Goal: Transaction & Acquisition: Purchase product/service

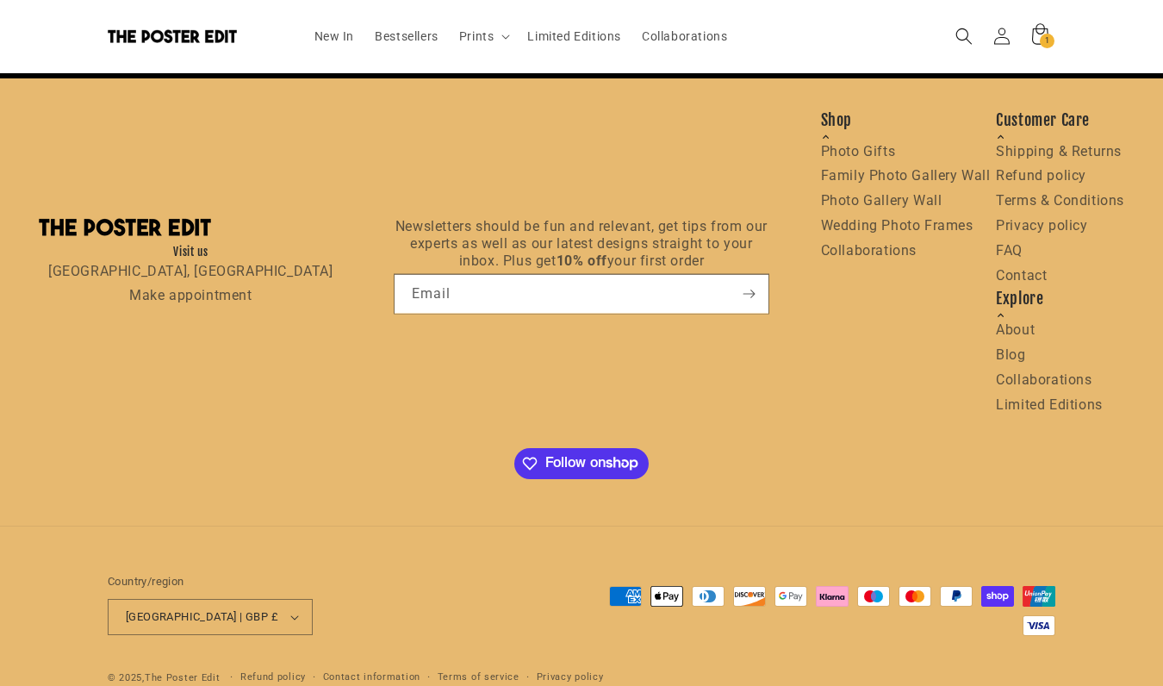
scroll to position [0, 336]
click at [1046, 147] on link "Shipping & Returns" at bounding box center [1059, 151] width 126 height 16
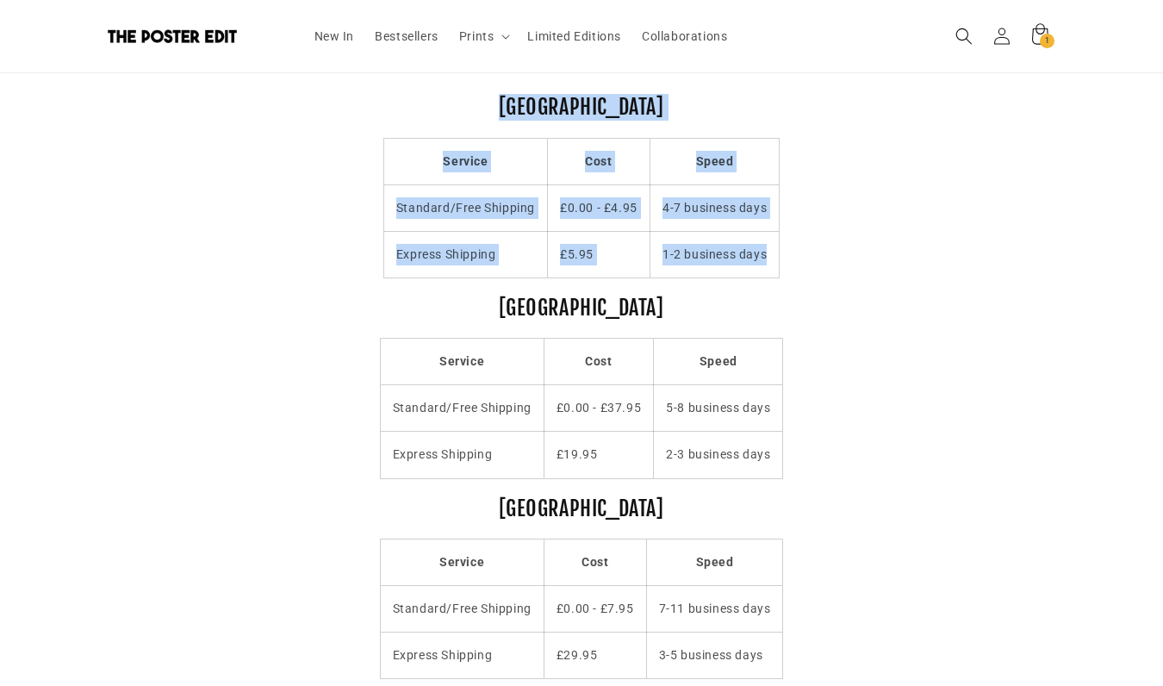
drag, startPoint x: 773, startPoint y: 254, endPoint x: 475, endPoint y: 95, distance: 338.1
click at [475, 95] on div "United Kingdom Service Cost Speed Standard/Free Shipping £0.00 - £4.95 4-7 busi…" at bounding box center [581, 383] width 1163 height 681
copy div "United Kingdom Service Cost Speed Standard/Free Shipping £0.00 - £4.95 4-7 busi…"
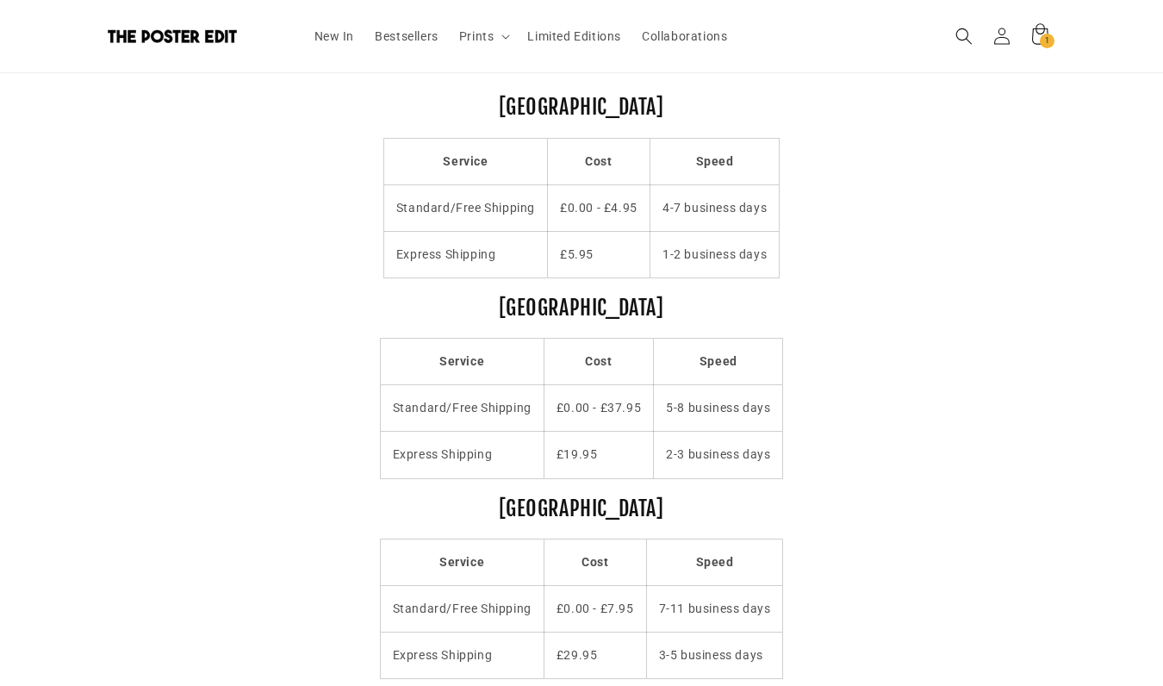
click at [857, 209] on div "United Kingdom Service Cost Speed Standard/Free Shipping £0.00 - £4.95 4-7 busi…" at bounding box center [581, 383] width 1163 height 681
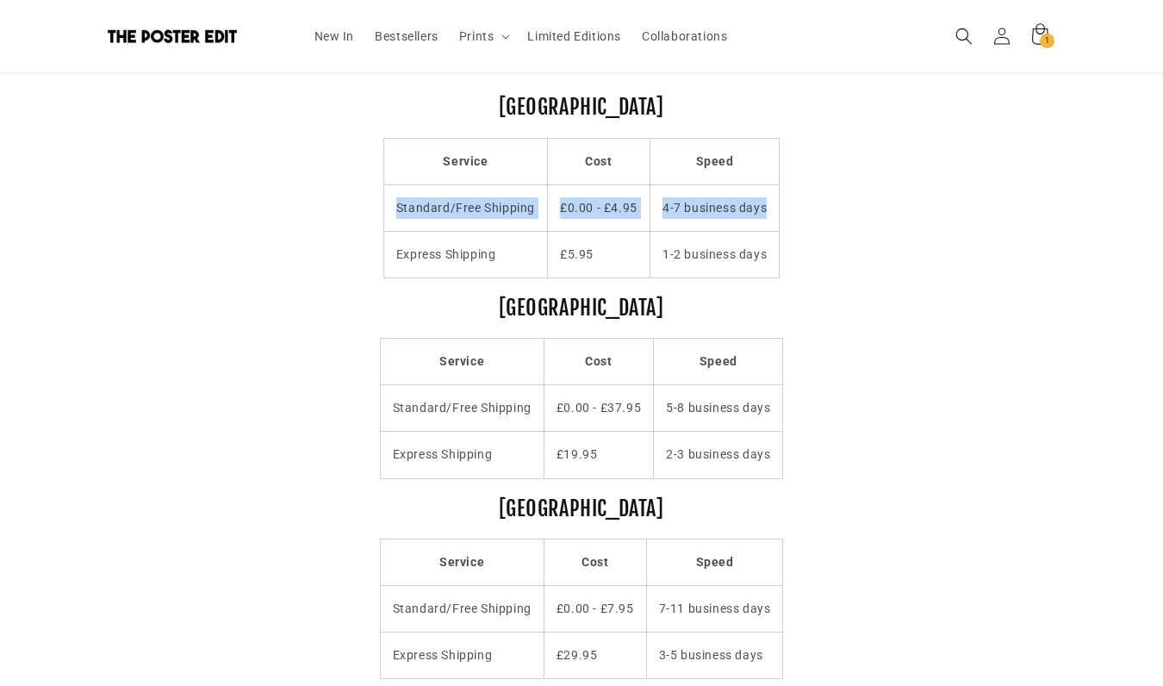
drag, startPoint x: 768, startPoint y: 211, endPoint x: 386, endPoint y: 196, distance: 382.0
click at [386, 196] on tr "Standard/Free Shipping £0.00 - £4.95 4-7 business days" at bounding box center [581, 207] width 395 height 47
click at [386, 196] on td "Standard/Free Shipping" at bounding box center [466, 207] width 164 height 47
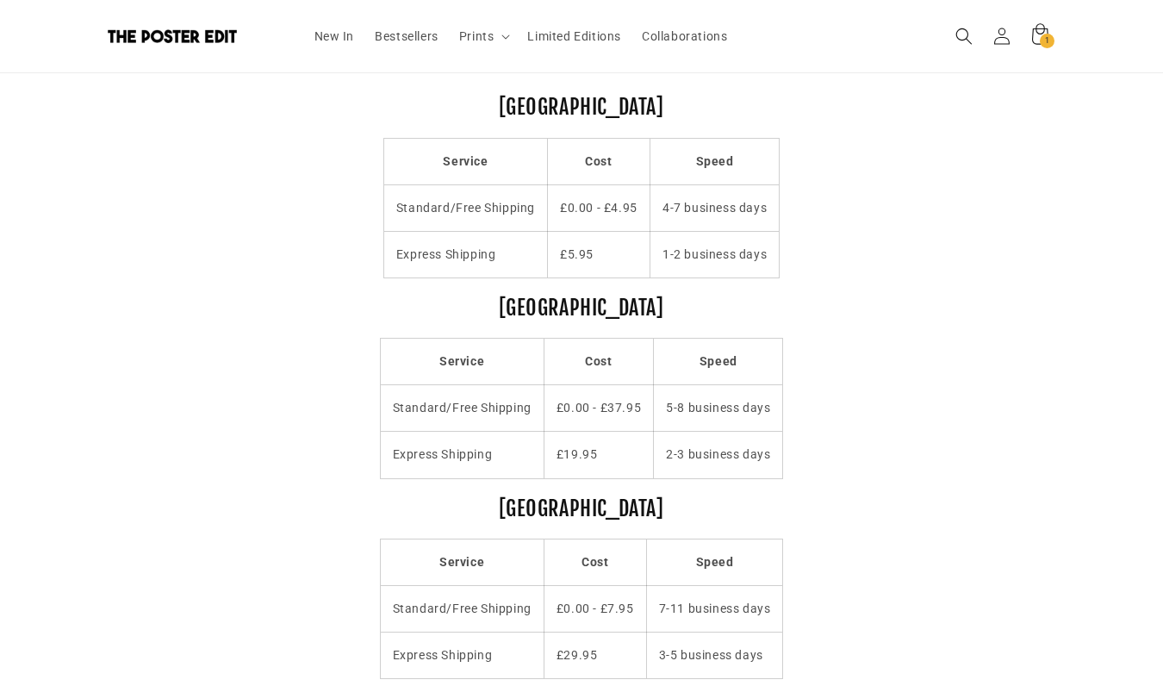
scroll to position [0, 336]
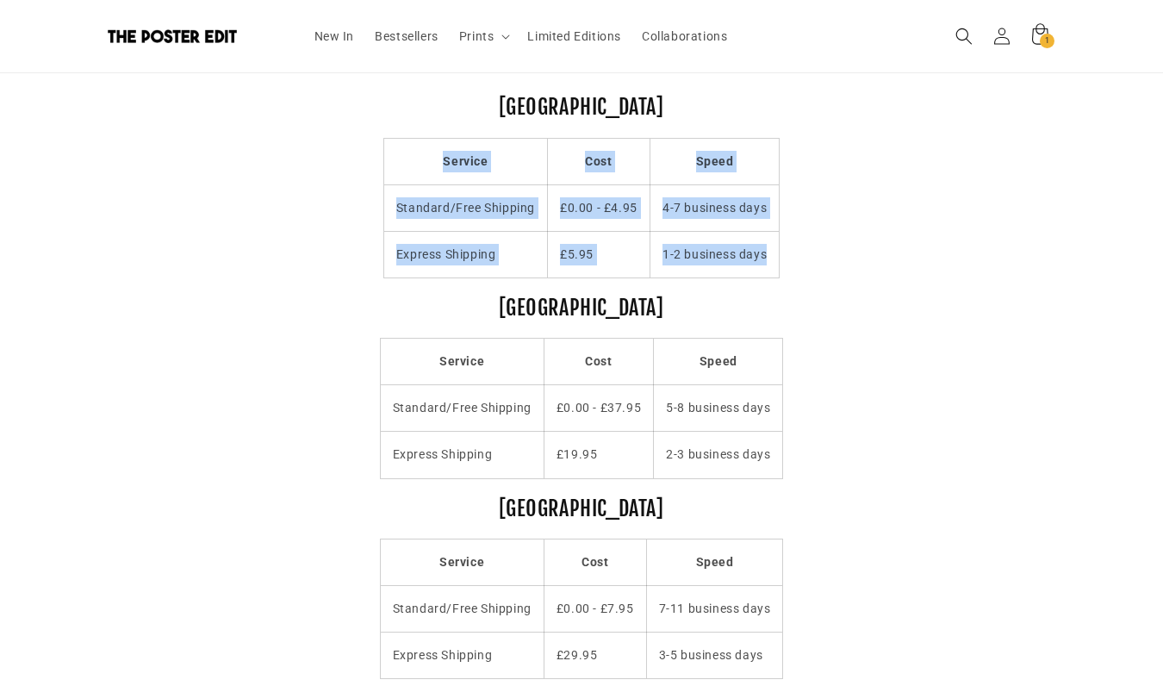
drag, startPoint x: 769, startPoint y: 256, endPoint x: 417, endPoint y: 160, distance: 364.4
click at [417, 160] on tbody "Service Cost Speed Standard/Free Shipping £0.00 - £4.95 4-7 business days Expre…" at bounding box center [581, 209] width 395 height 140
copy tbody "Service Cost Speed Standard/Free Shipping £0.00 - £4.95 4-7 business days Expre…"
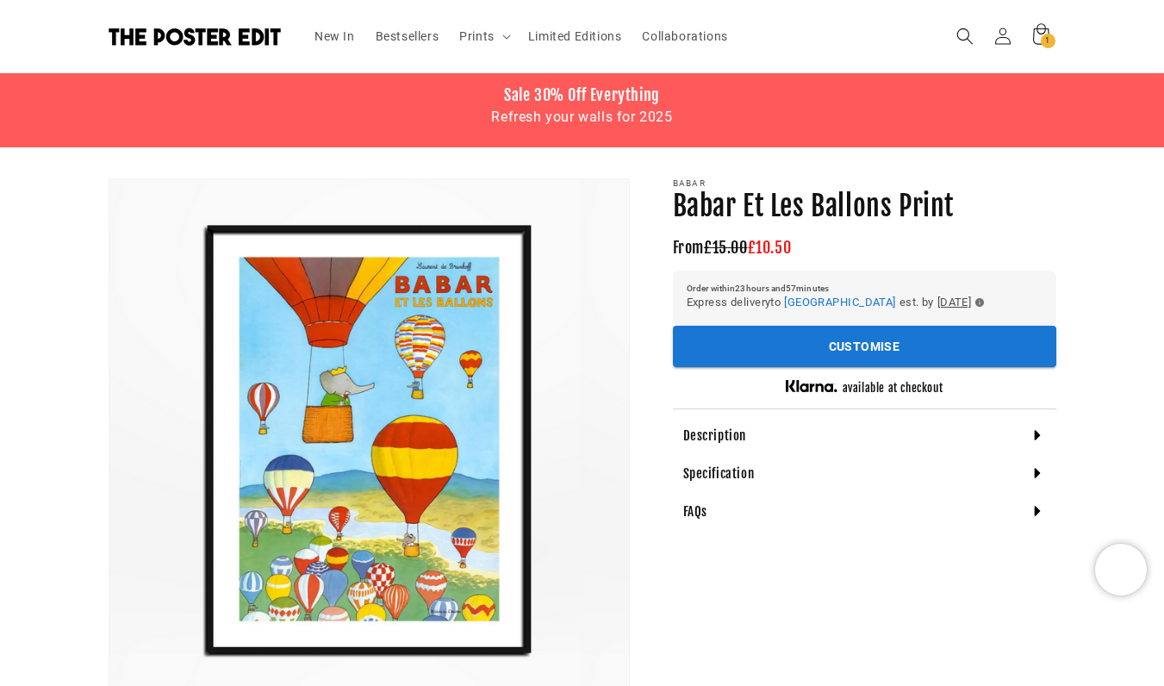
scroll to position [37, 0]
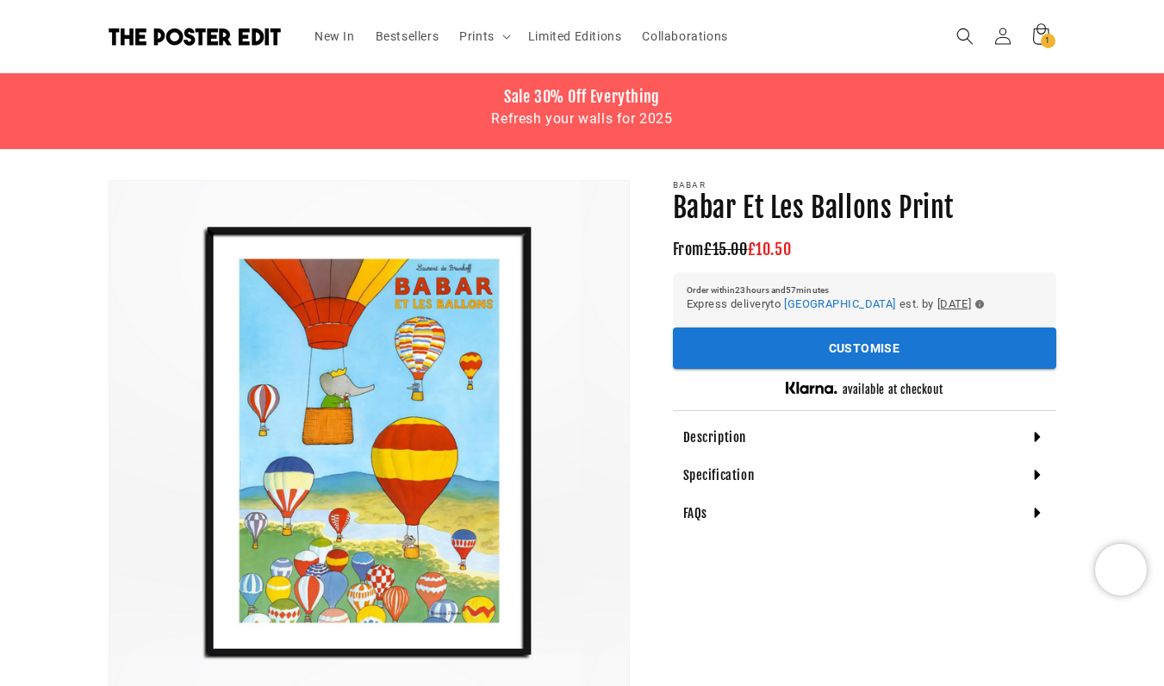
click at [842, 374] on section "Babar Babar Et Les Ballons Print Babar Et Les Ballons Print From £15.00 £10.50 …" at bounding box center [864, 356] width 383 height 352
click at [836, 355] on button "Customise" at bounding box center [864, 348] width 383 height 42
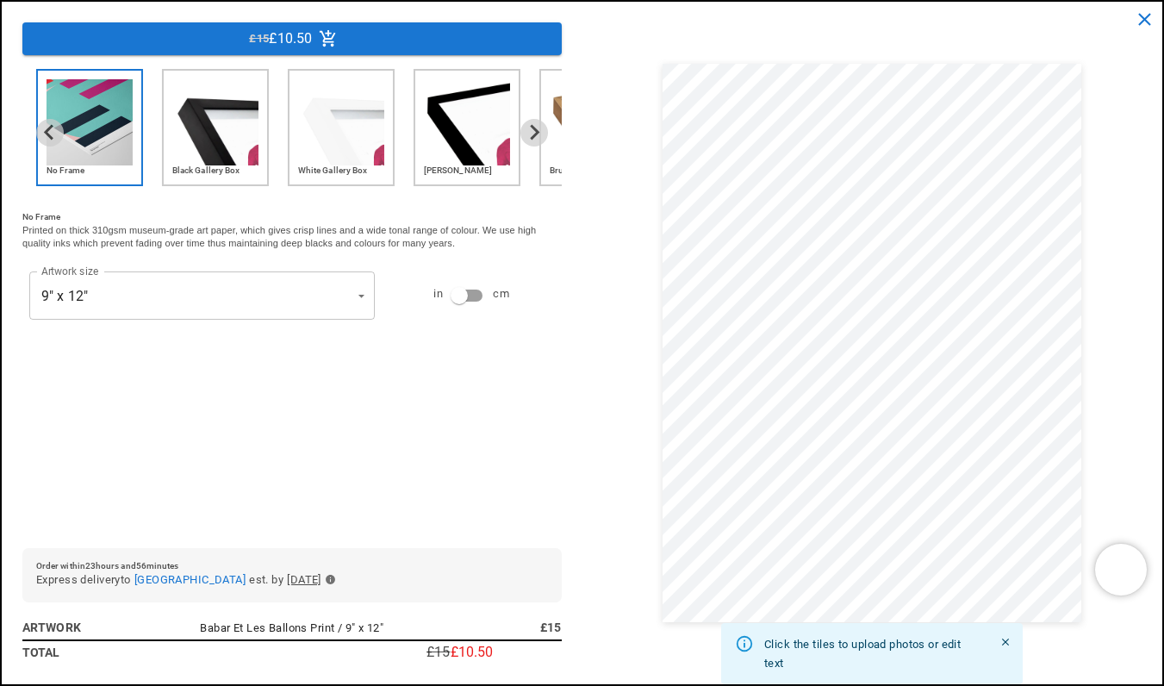
click at [218, 146] on img "2 of 6" at bounding box center [215, 122] width 86 height 86
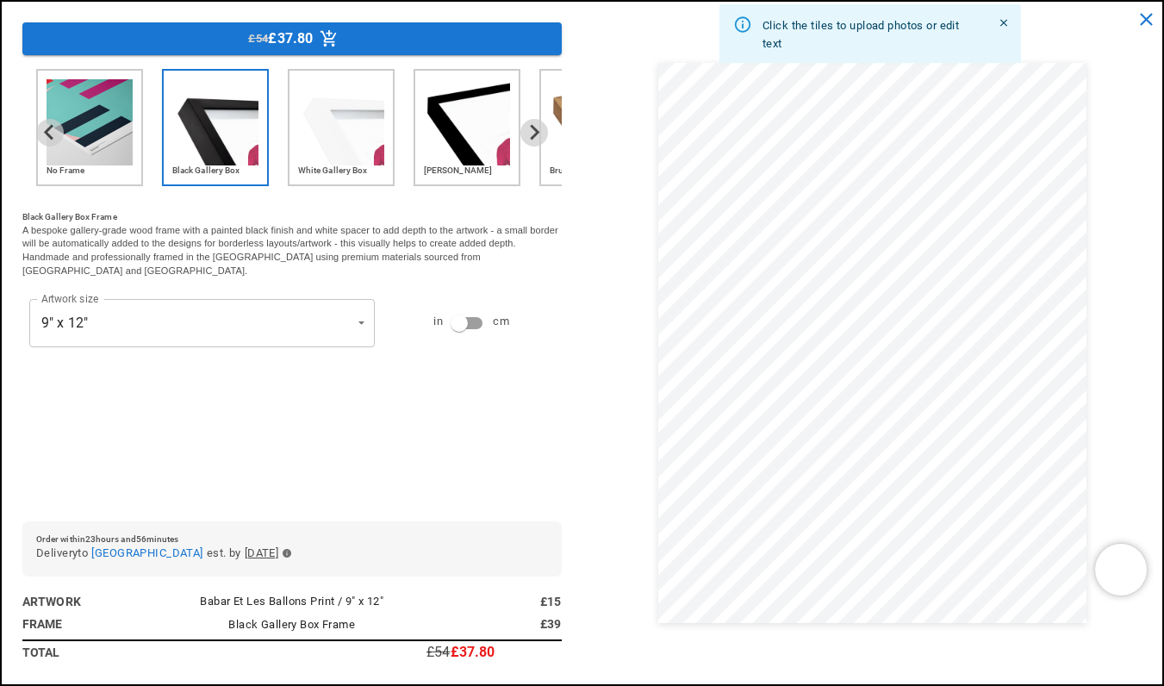
scroll to position [0, 336]
click at [1146, 20] on icon "close" at bounding box center [1146, 19] width 13 height 13
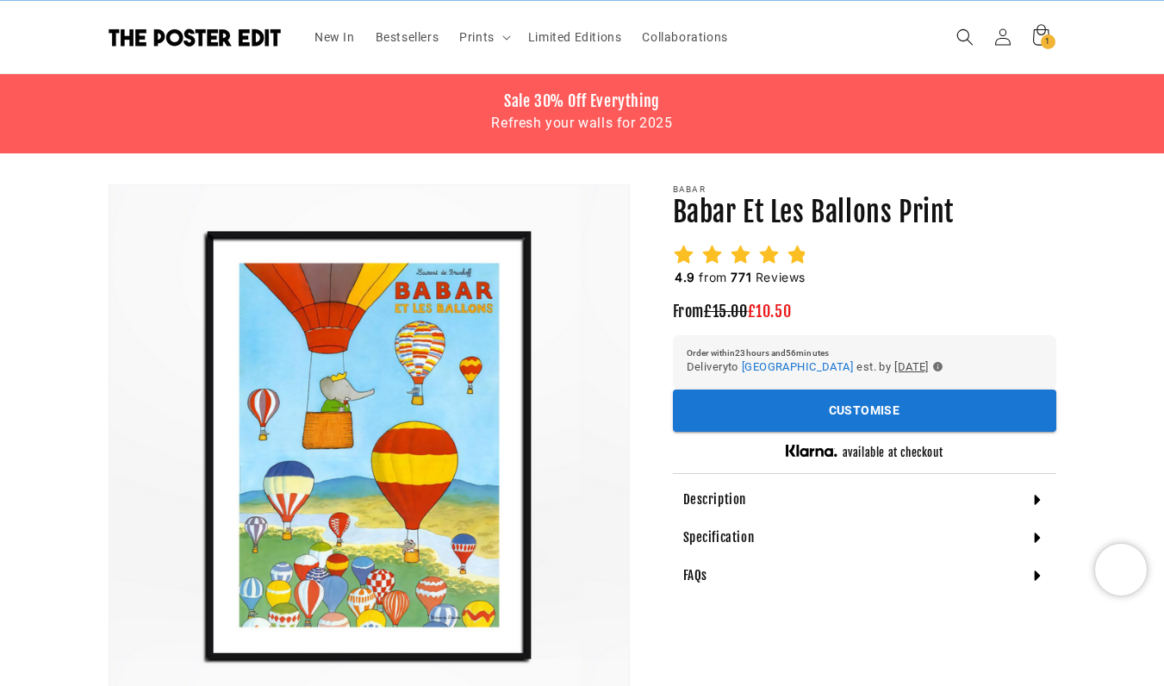
scroll to position [0, 0]
drag, startPoint x: 895, startPoint y: 210, endPoint x: 670, endPoint y: 209, distance: 224.1
click at [670, 209] on div "Babar Babar Et Les Ballons Print Babar Et Les Ballons Print 4.9 from 771 Review…" at bounding box center [843, 585] width 427 height 803
copy h1 "Babar Et Les Ballons"
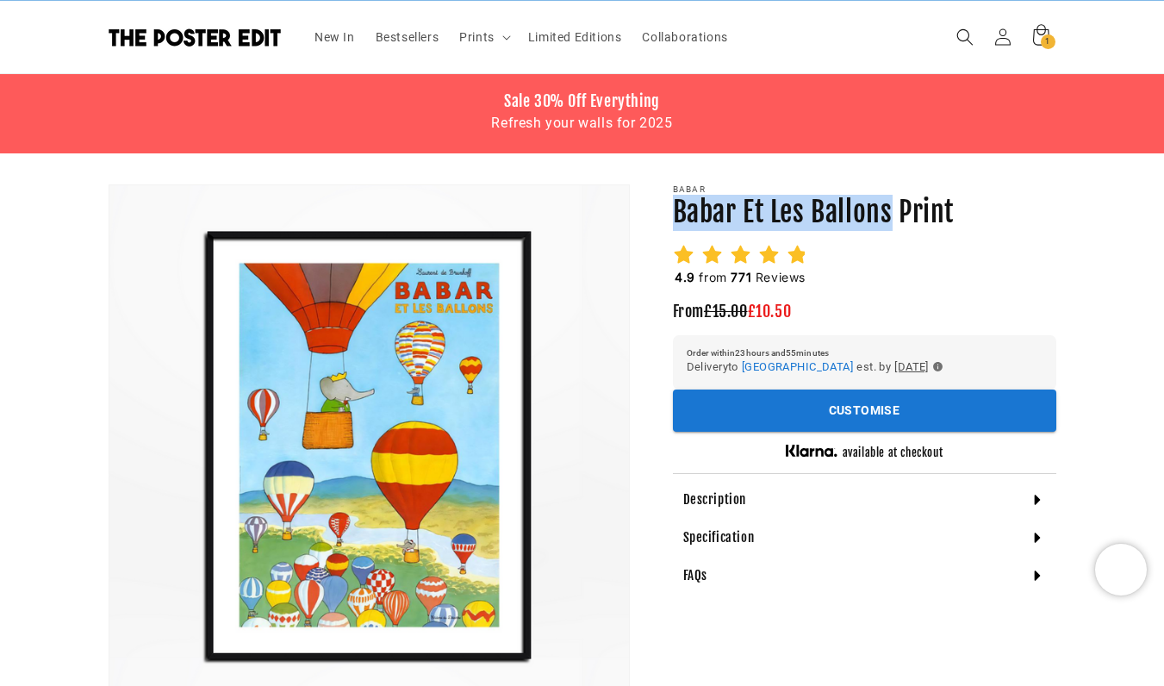
click at [830, 214] on h1 "Babar Et Les Ballons Print" at bounding box center [864, 213] width 383 height 36
copy section "Babar Et Les Ballons Print Babar Et Les Ballons Print"
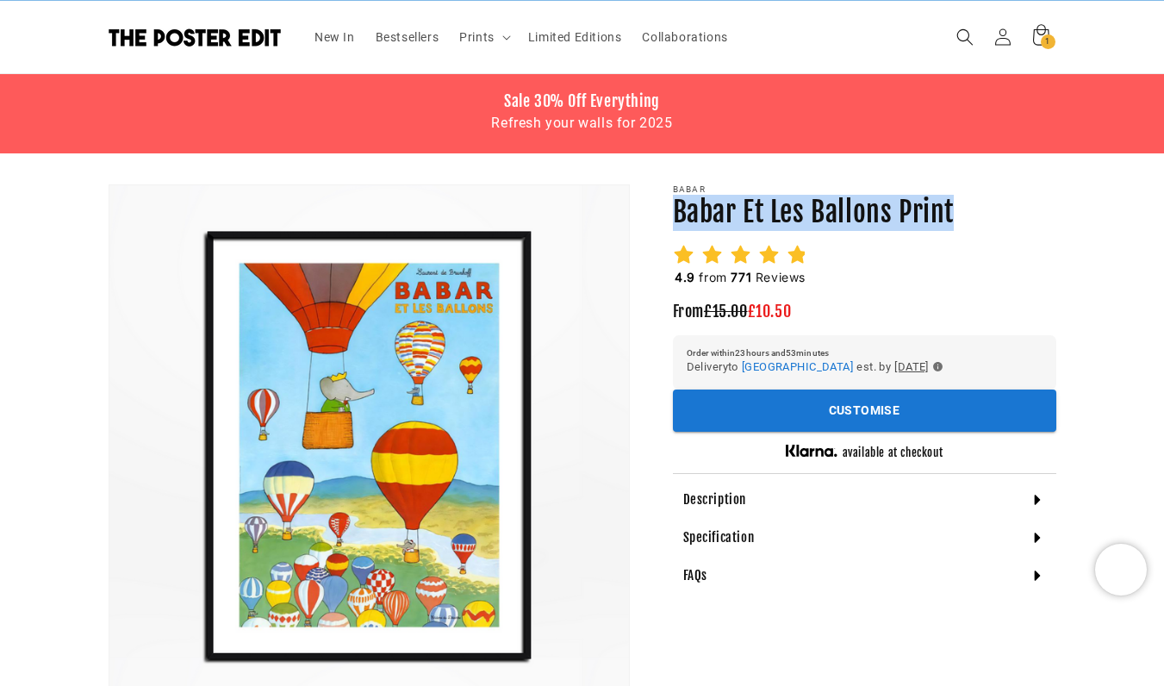
click at [888, 204] on h1 "Babar Et Les Ballons Print" at bounding box center [864, 213] width 383 height 36
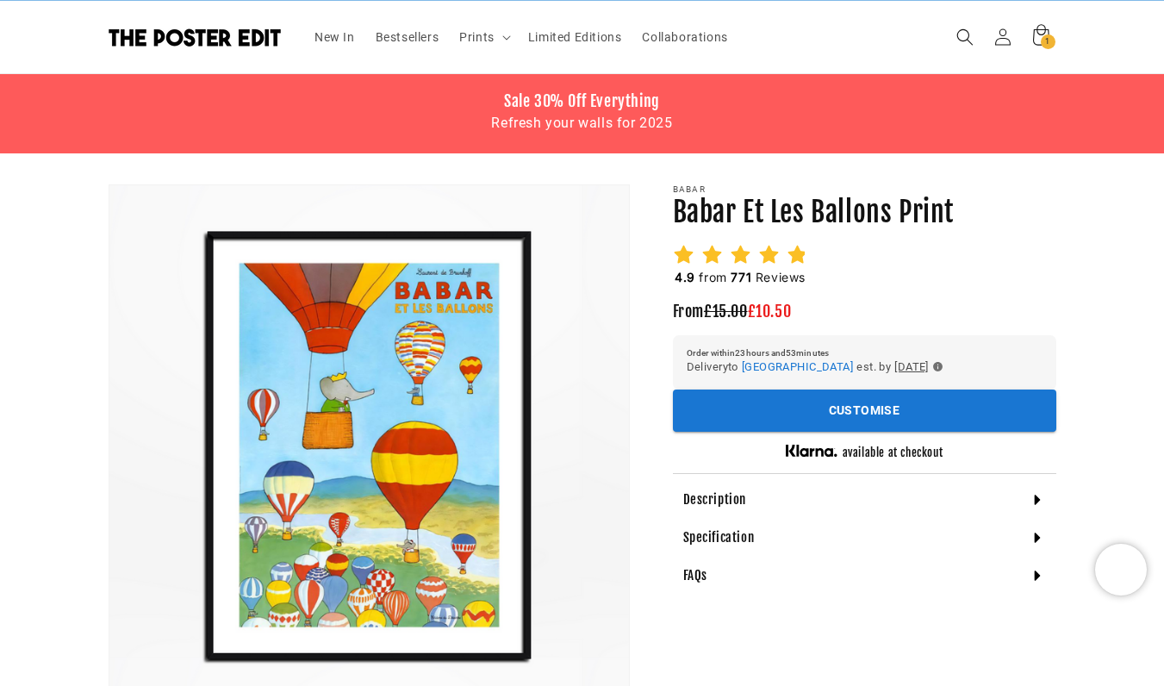
scroll to position [0, 336]
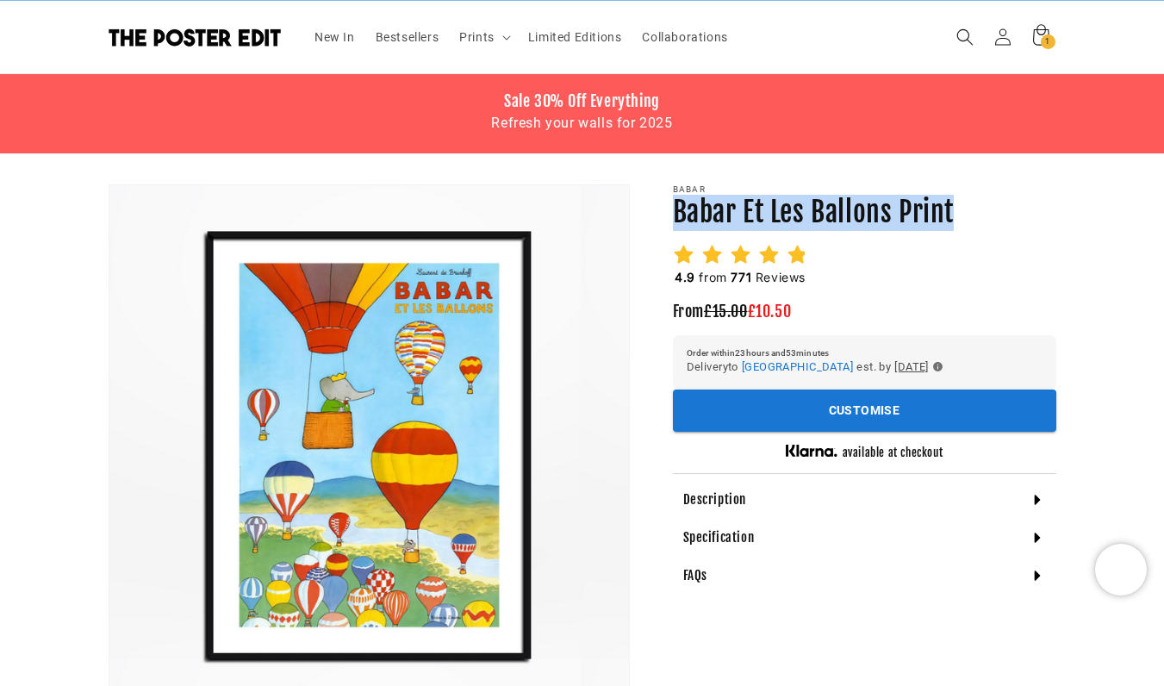
drag, startPoint x: 979, startPoint y: 212, endPoint x: 671, endPoint y: 211, distance: 307.7
click at [671, 211] on div "Babar Babar Et Les Ballons Print Babar Et Les Ballons Print 4.9 from 771 Review…" at bounding box center [843, 585] width 427 height 803
copy h1 "Babar Et Les Ballons Print"
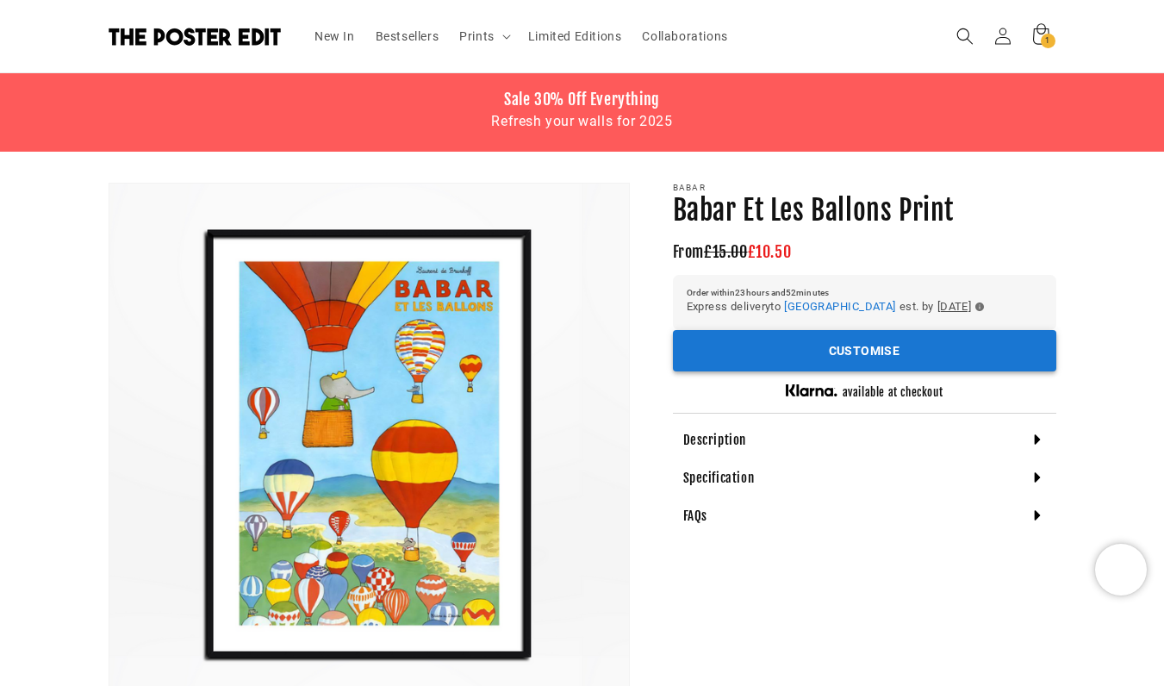
scroll to position [33, 0]
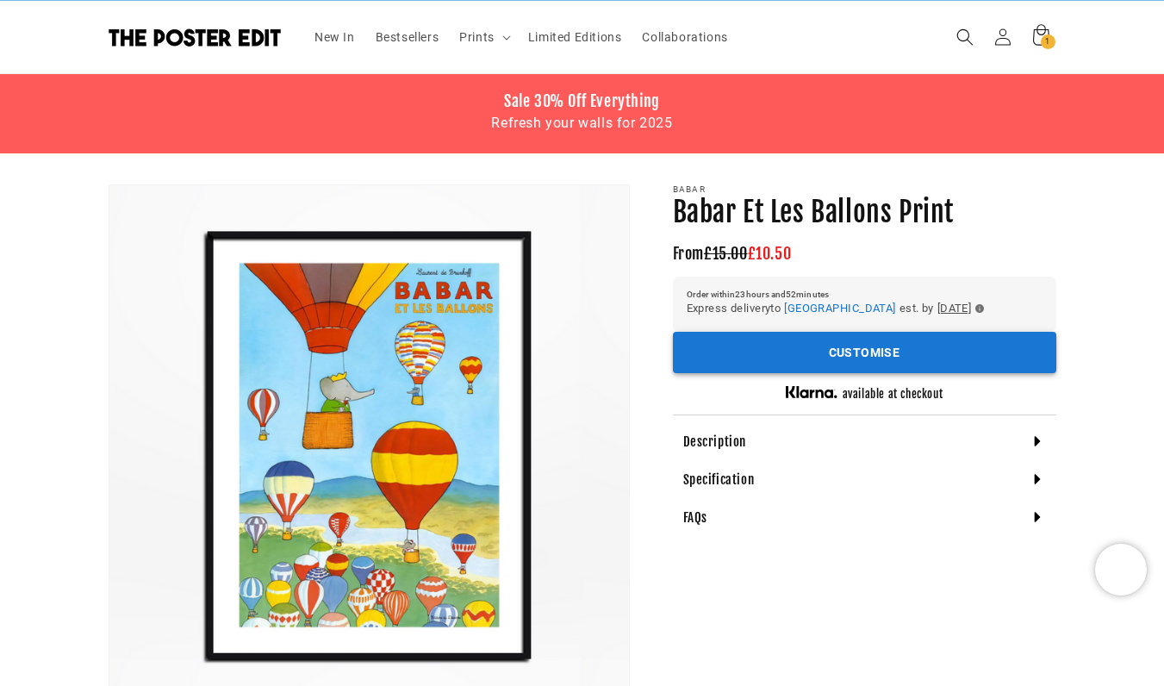
click at [869, 364] on button "Customise" at bounding box center [864, 353] width 383 height 42
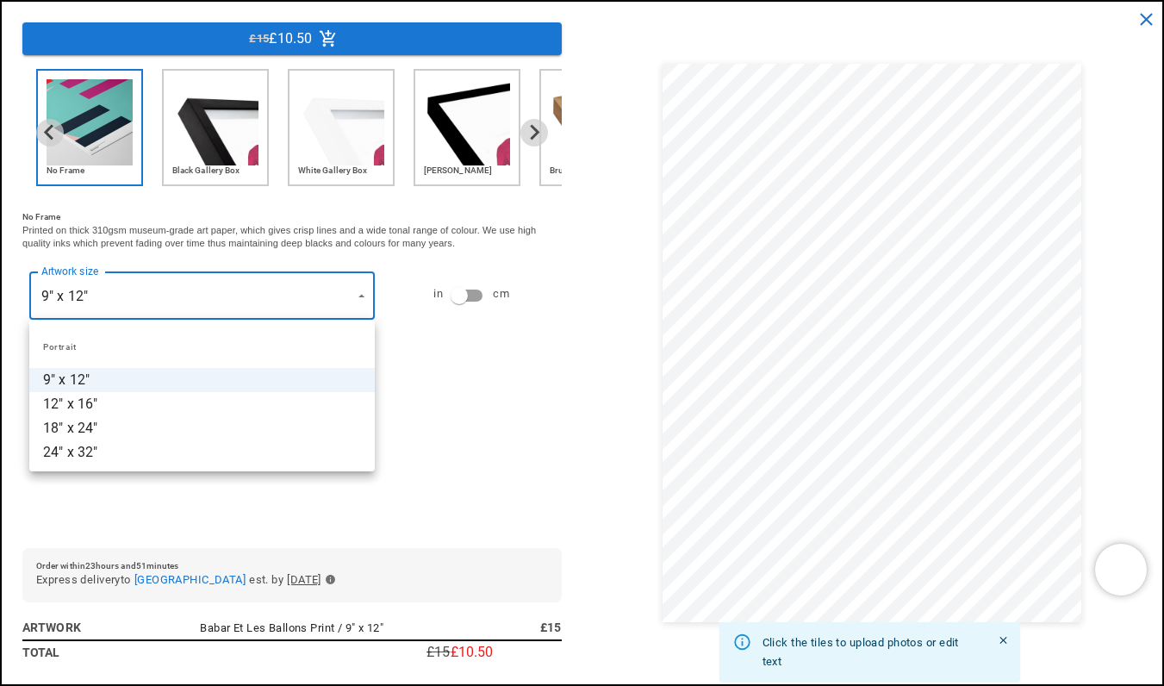
scroll to position [0, 336]
click at [173, 398] on li "12" x 16"" at bounding box center [202, 404] width 346 height 24
type input "*********"
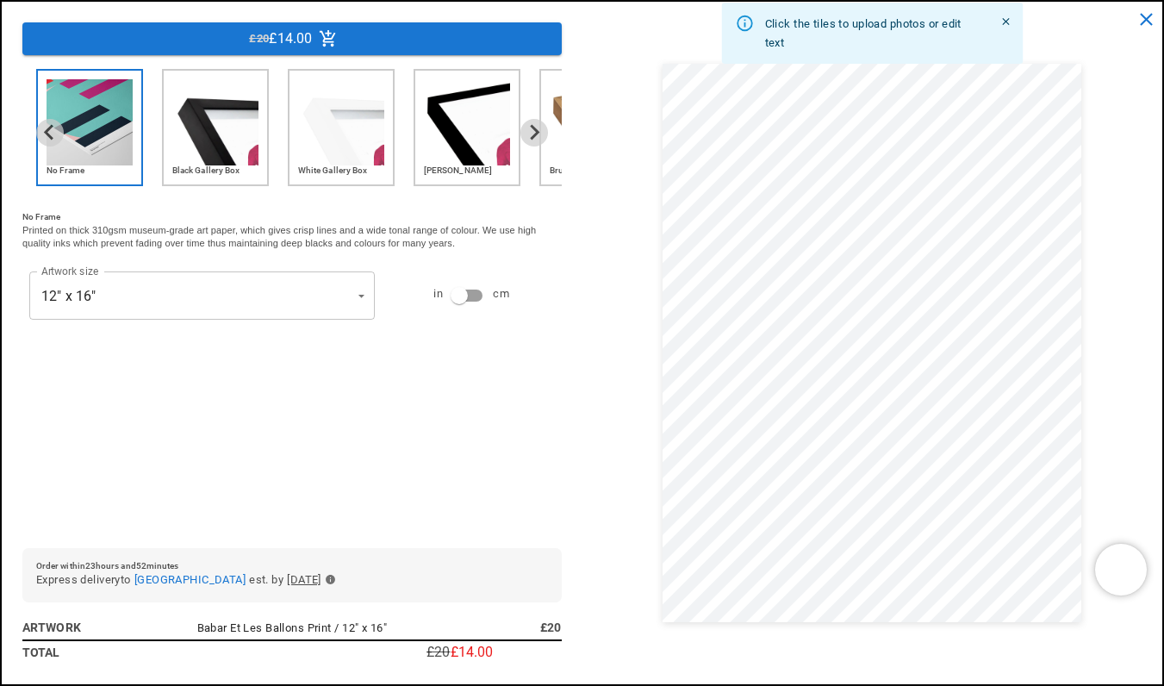
click at [207, 159] on img "2 of 6" at bounding box center [215, 122] width 86 height 86
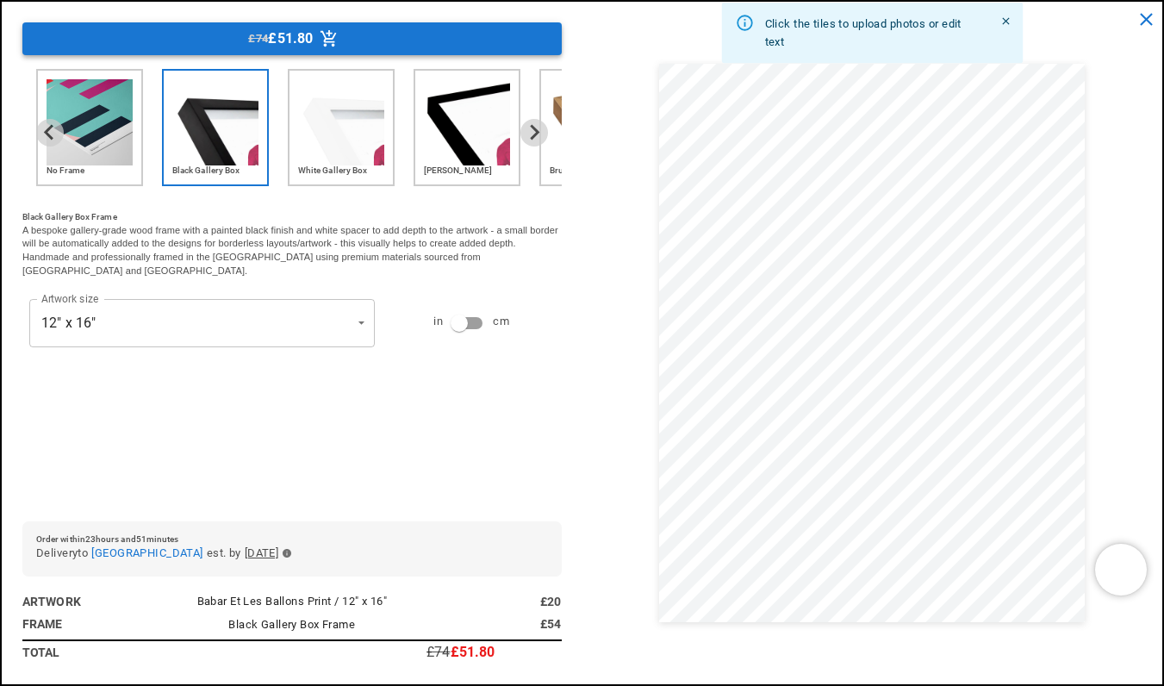
click at [390, 47] on button "£74 £51.80" at bounding box center [291, 38] width 539 height 33
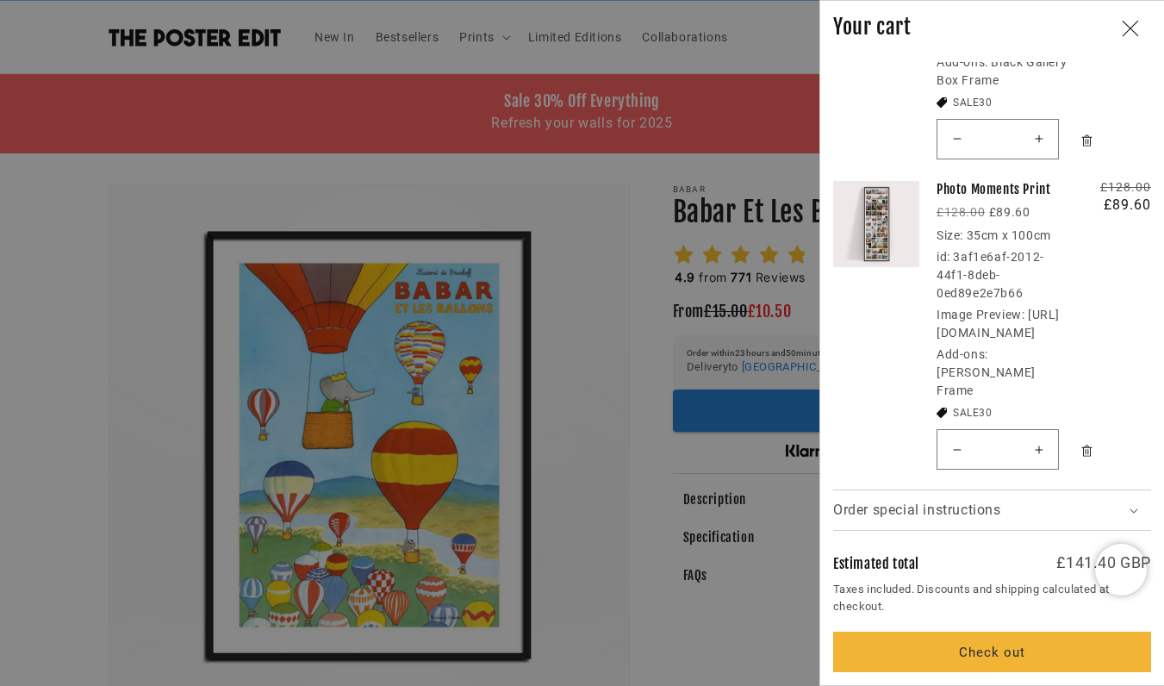
scroll to position [0, 672]
click at [1090, 449] on icon "Remove Photo Moments Print / Matt Black Frame" at bounding box center [1087, 451] width 10 height 11
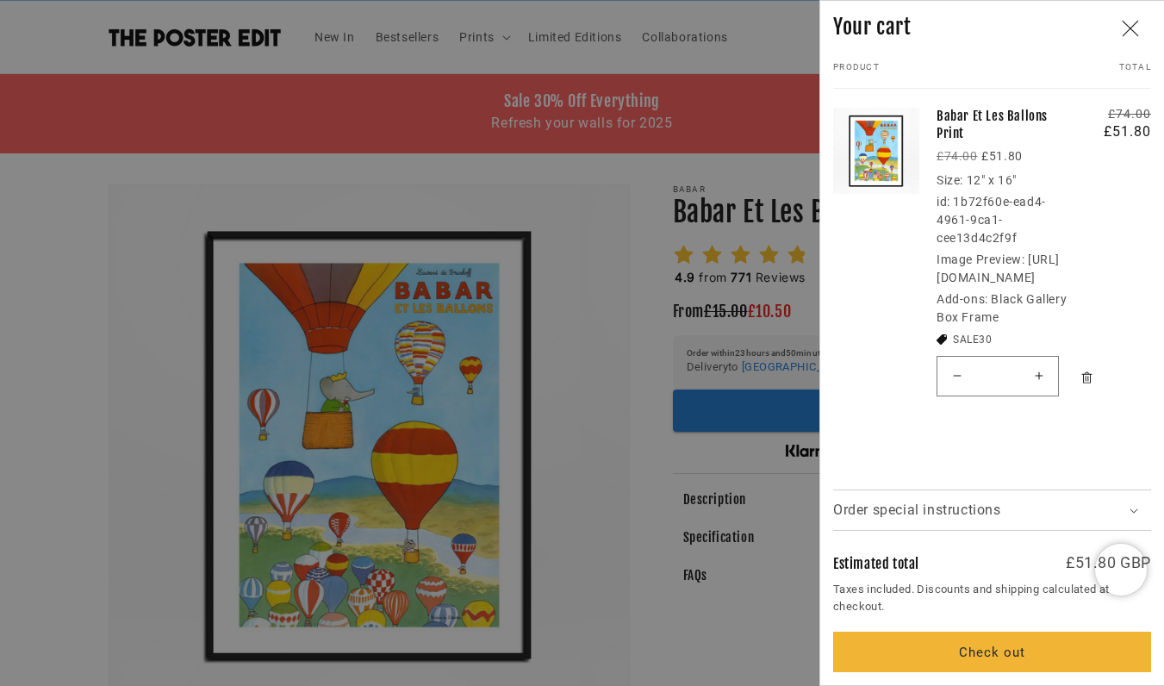
scroll to position [0, 0]
click at [759, 284] on div at bounding box center [582, 343] width 1164 height 686
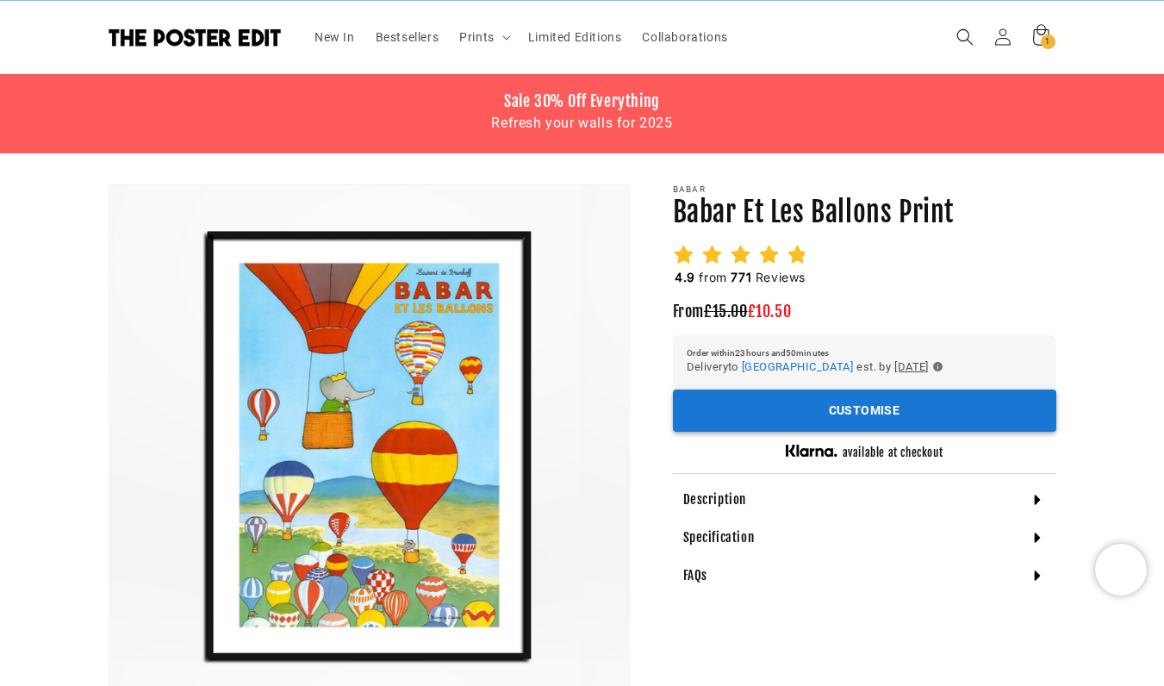
click at [762, 403] on button "Customise" at bounding box center [864, 411] width 383 height 42
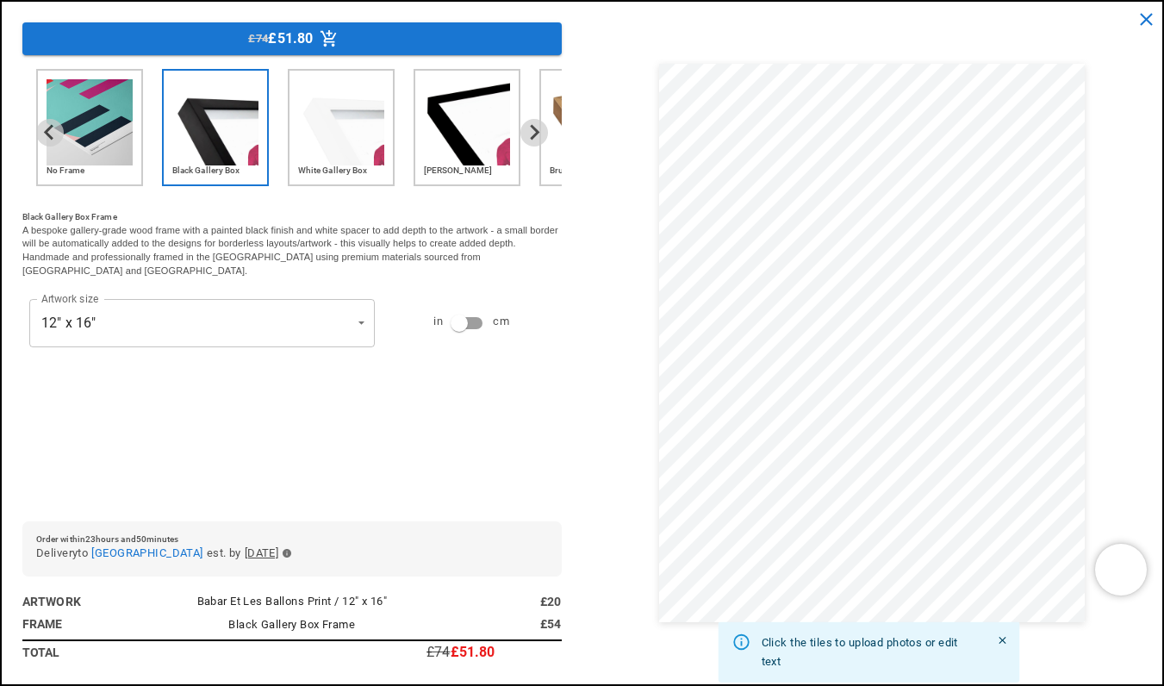
scroll to position [0, 336]
click at [444, 120] on img "4 of 6" at bounding box center [467, 122] width 86 height 86
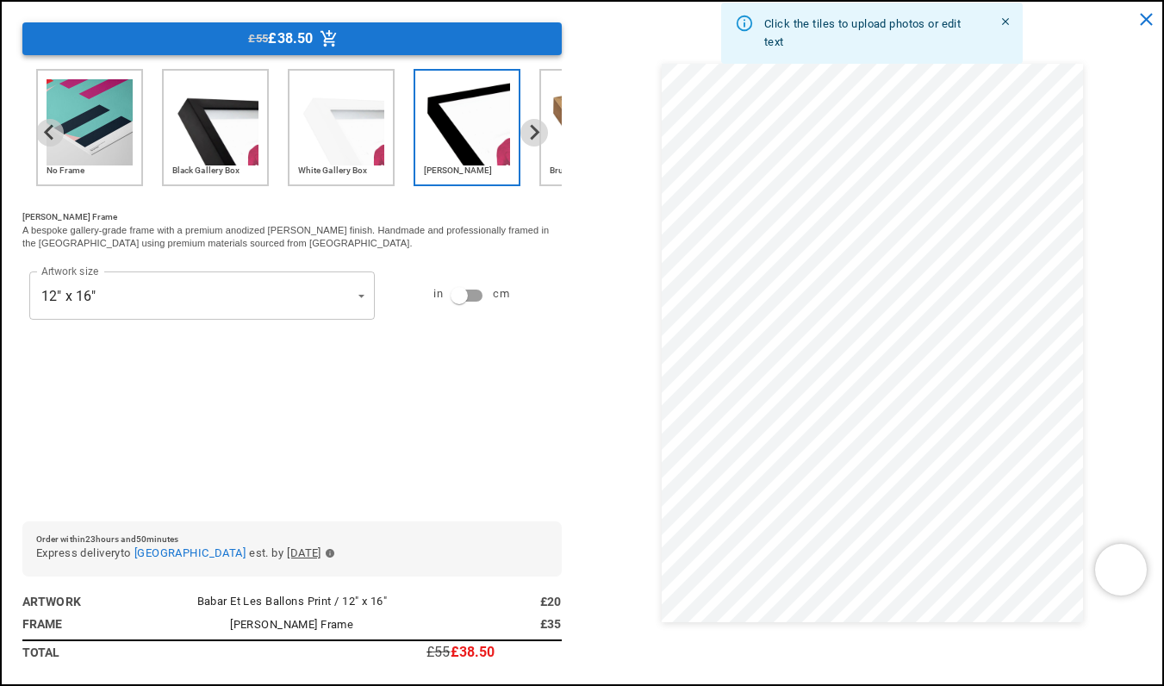
scroll to position [0, 672]
click at [358, 38] on button "£55 £38.50" at bounding box center [291, 38] width 539 height 33
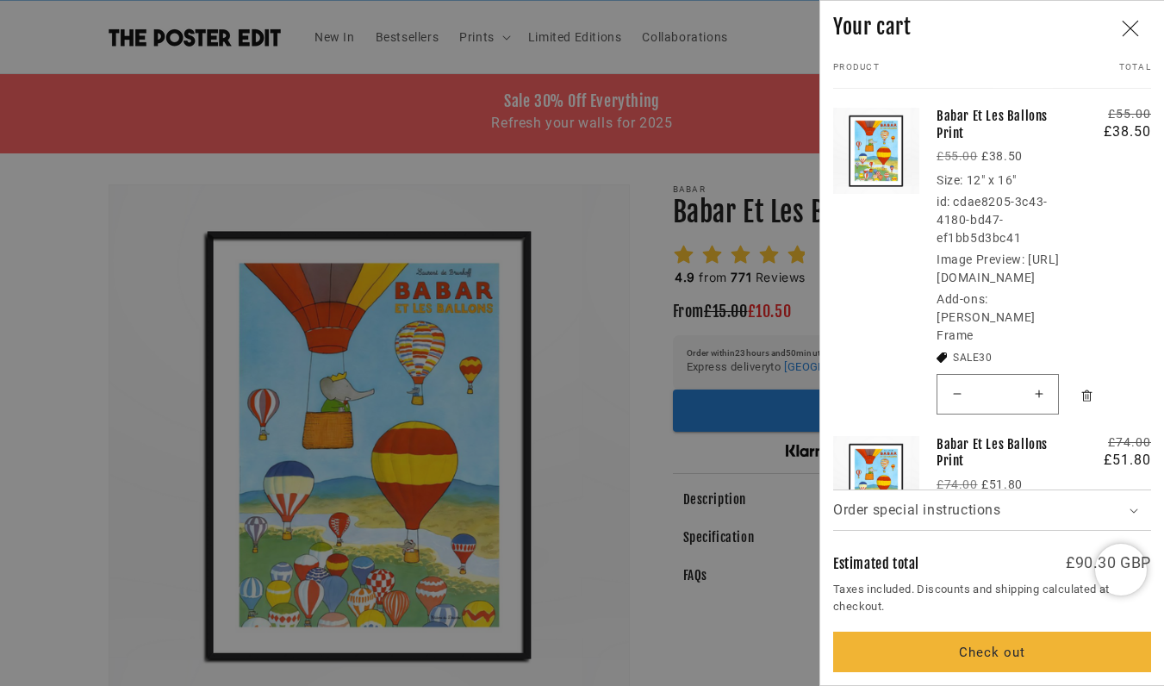
scroll to position [417, 0]
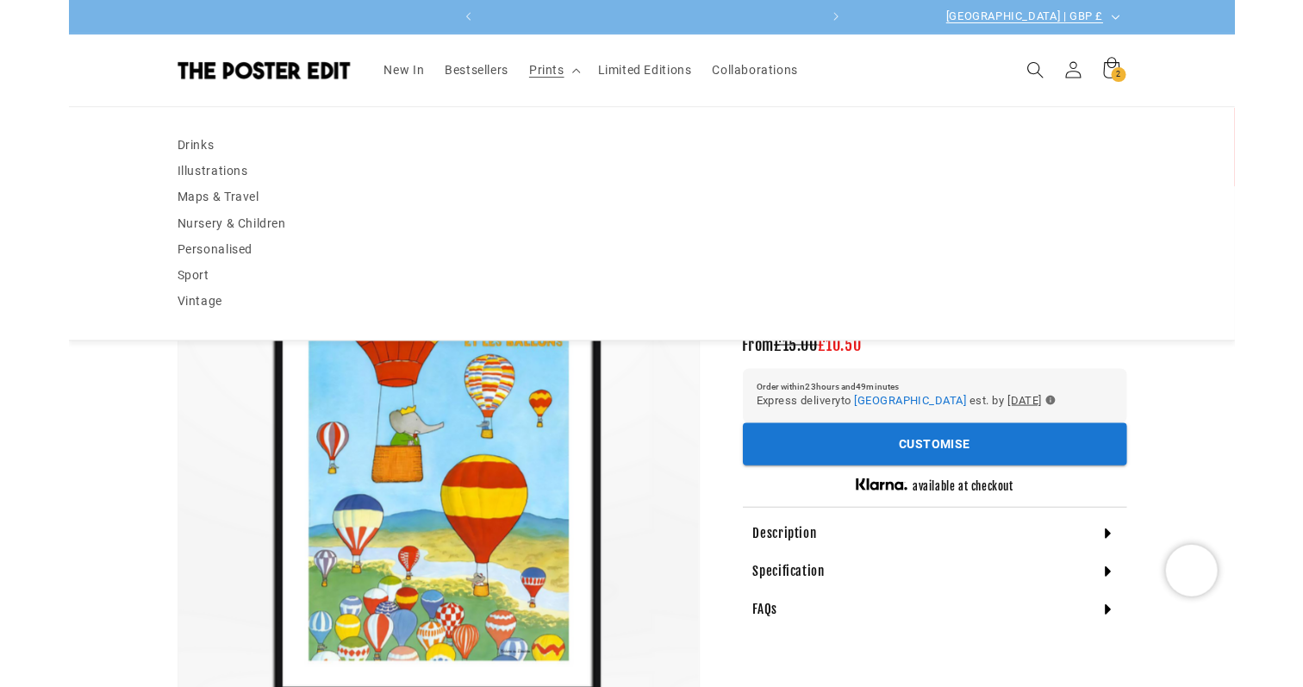
scroll to position [0, 336]
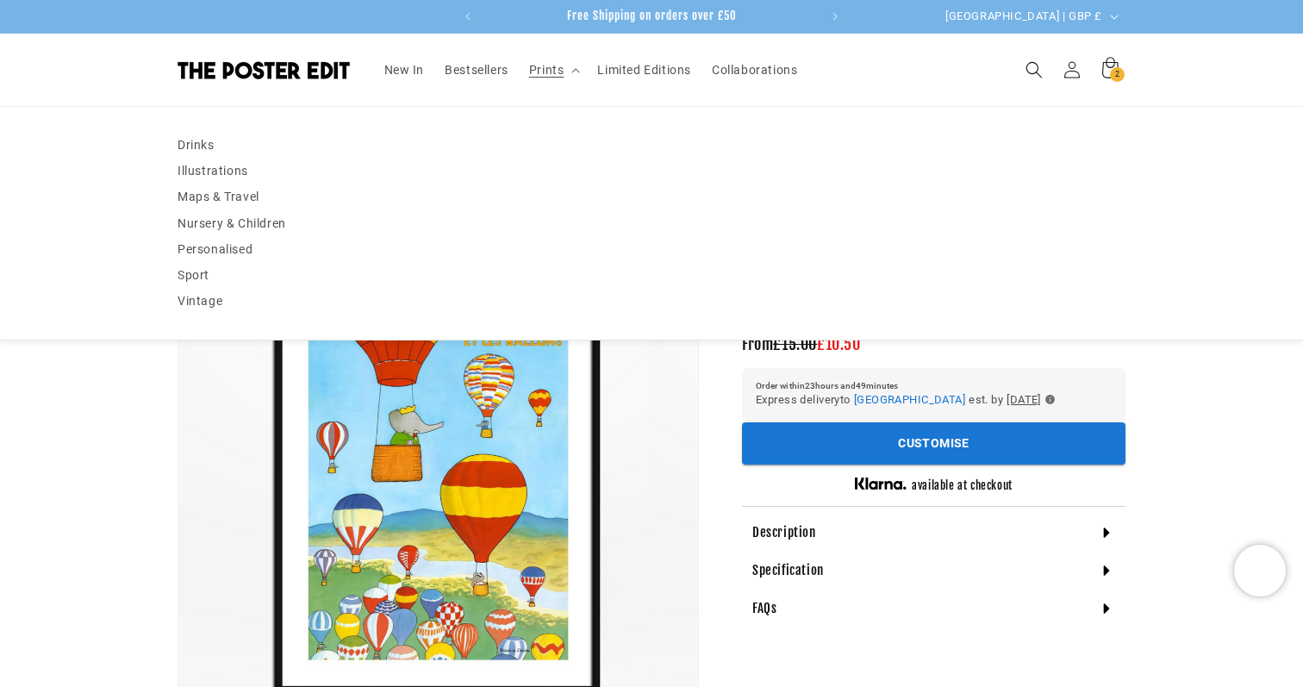
click at [736, 385] on div "Babar Babar Et Les Ballons Print Babar Et Les Ballons Print 4.9 from 771 Review…" at bounding box center [912, 618] width 427 height 803
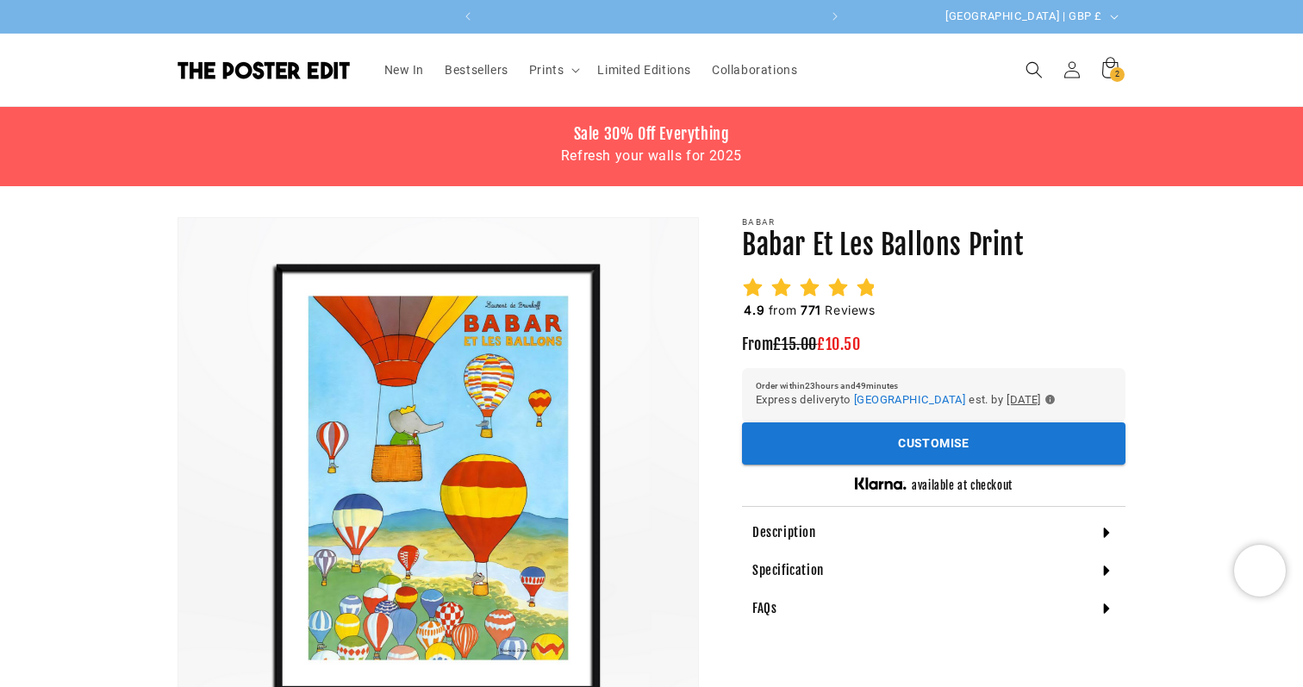
scroll to position [0, 672]
